Goal: Task Accomplishment & Management: Use online tool/utility

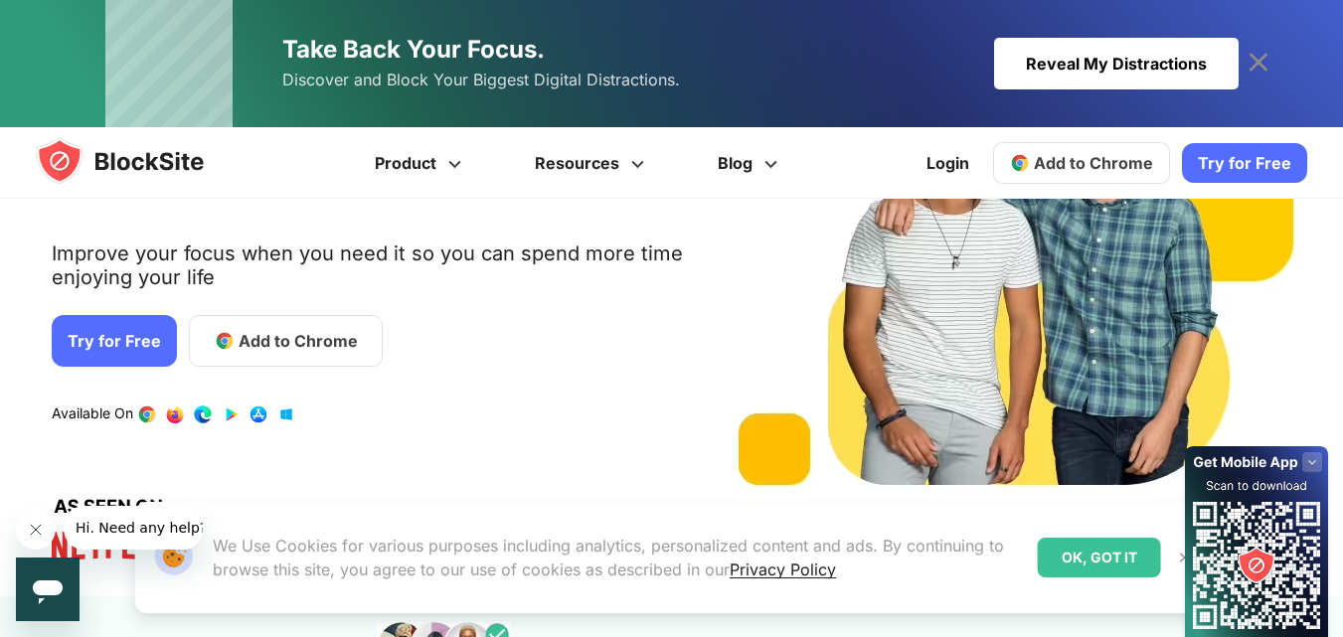
scroll to position [212, 0]
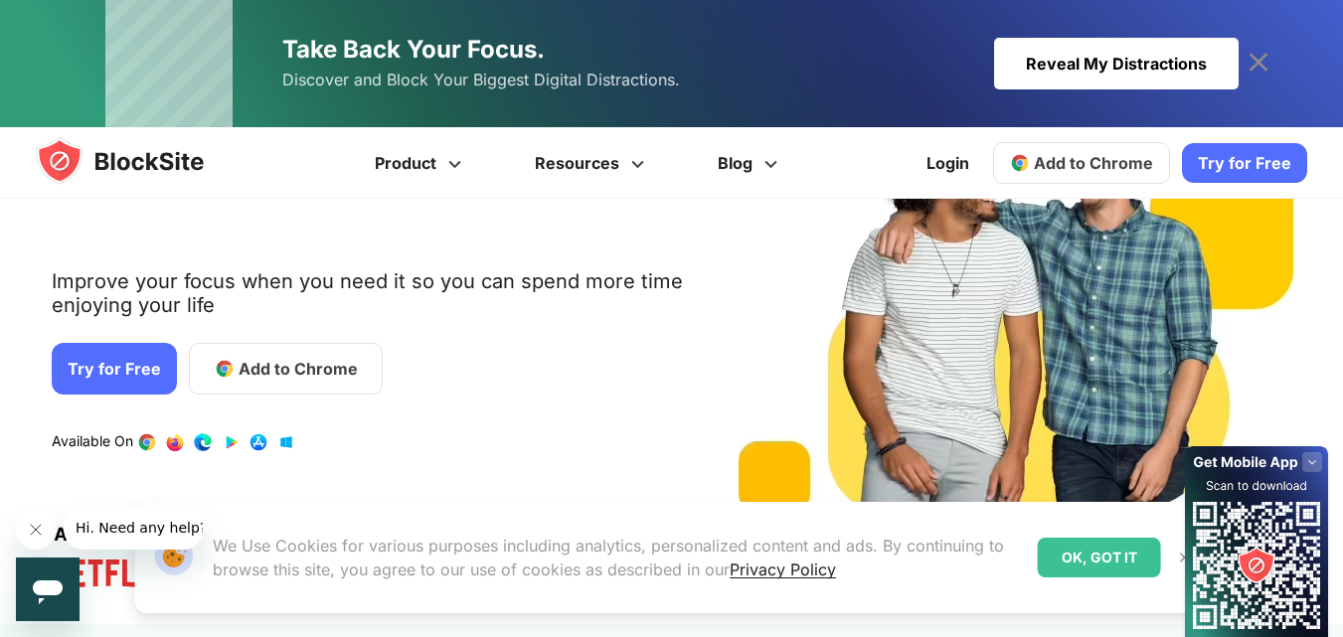
click at [314, 361] on span "Add to Chrome" at bounding box center [298, 369] width 119 height 24
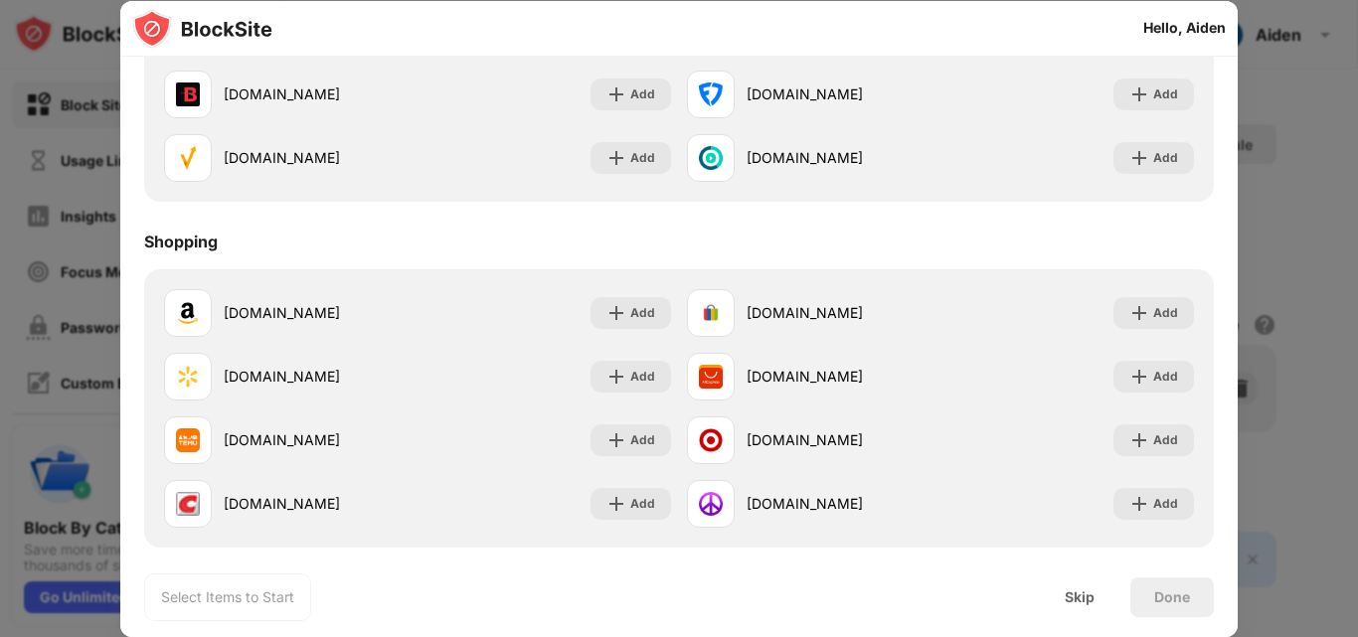
scroll to position [2140, 0]
